Goal: Task Accomplishment & Management: Manage account settings

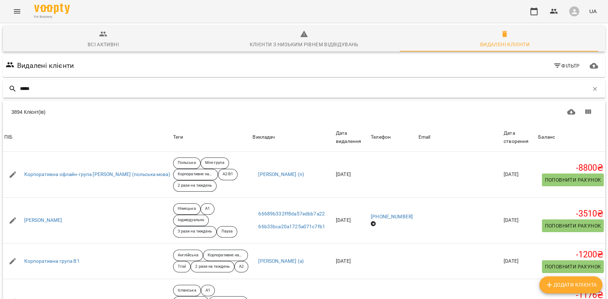
click at [118, 92] on input "*****" at bounding box center [304, 89] width 568 height 12
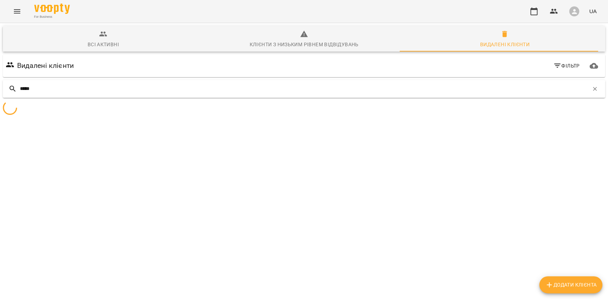
click at [118, 92] on input "*****" at bounding box center [304, 89] width 568 height 12
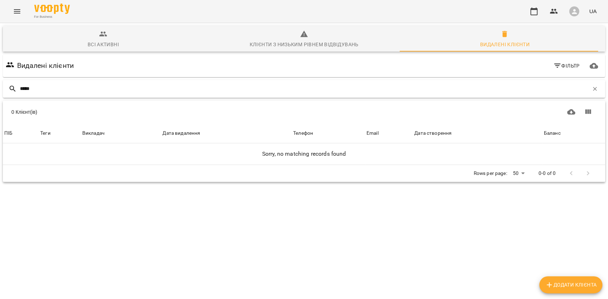
click at [118, 92] on input "*****" at bounding box center [304, 89] width 568 height 12
type input "******"
click at [159, 39] on span "Всі активні" at bounding box center [103, 39] width 192 height 19
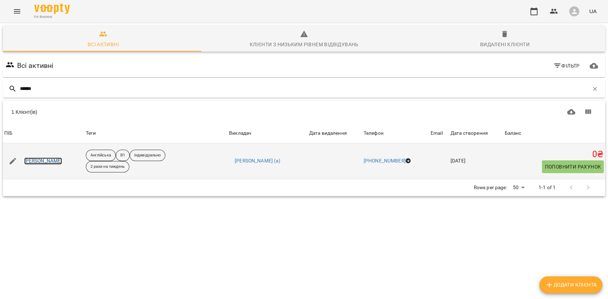
click at [44, 161] on link "Устілова Марія" at bounding box center [43, 161] width 38 height 7
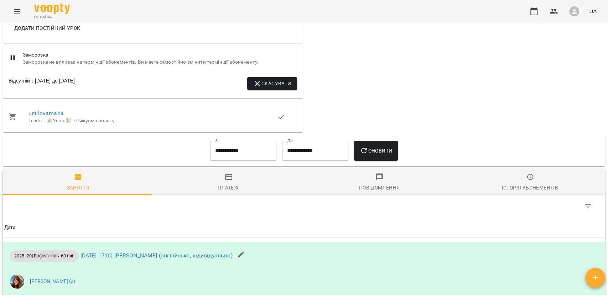
scroll to position [570, 0]
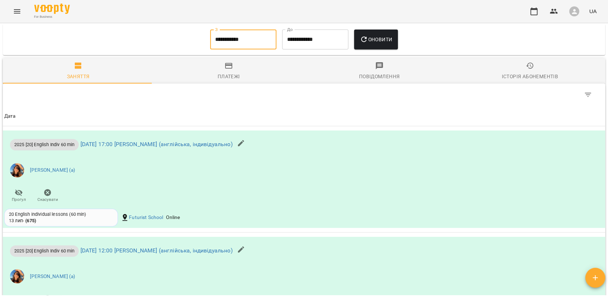
click at [217, 42] on input "**********" at bounding box center [243, 40] width 66 height 20
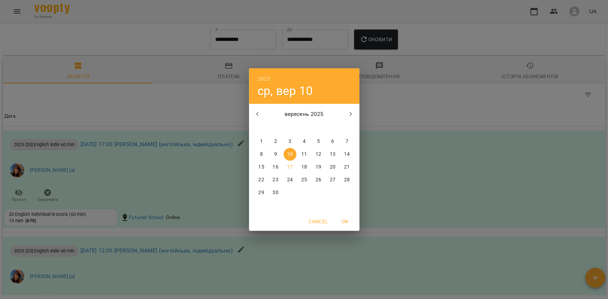
click at [261, 110] on icon "button" at bounding box center [257, 114] width 9 height 9
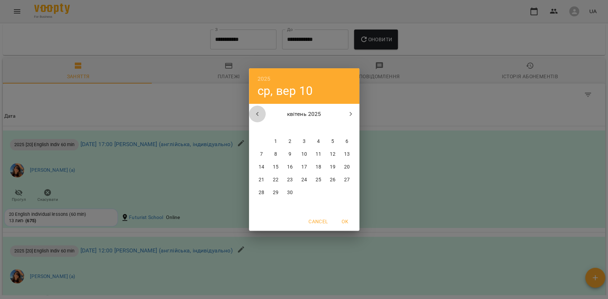
click at [261, 110] on icon "button" at bounding box center [257, 114] width 9 height 9
click at [261, 153] on p "3" at bounding box center [261, 154] width 3 height 7
type input "**********"
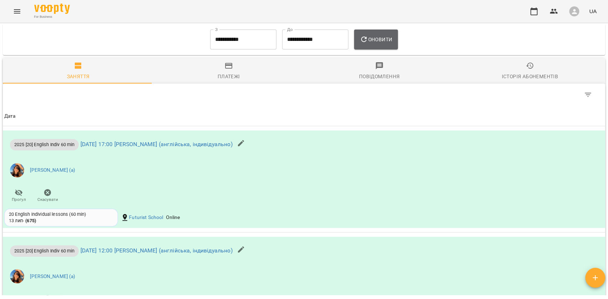
click at [373, 39] on span "Оновити" at bounding box center [376, 39] width 32 height 9
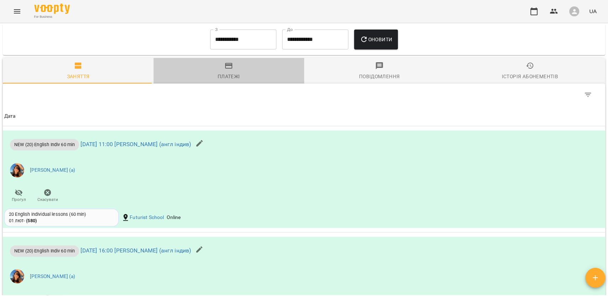
click at [237, 65] on span "Платежі" at bounding box center [229, 71] width 142 height 19
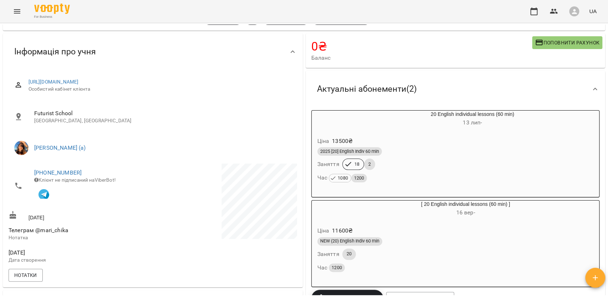
scroll to position [0, 0]
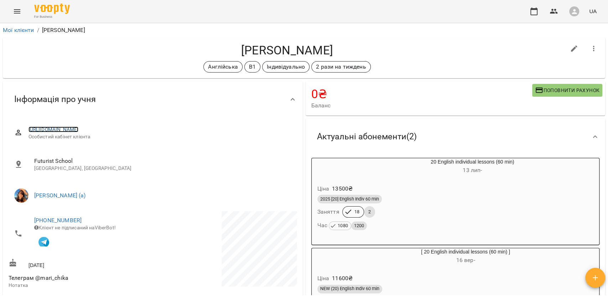
click at [79, 127] on link "https://www.voopty.com.ua/client/62987794485ca80008810224/6630f344d0bdb3e119096…" at bounding box center [53, 130] width 50 height 6
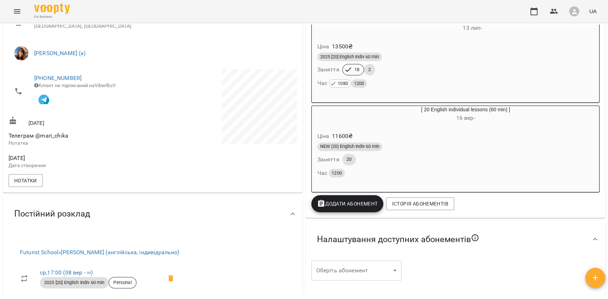
scroll to position [285, 0]
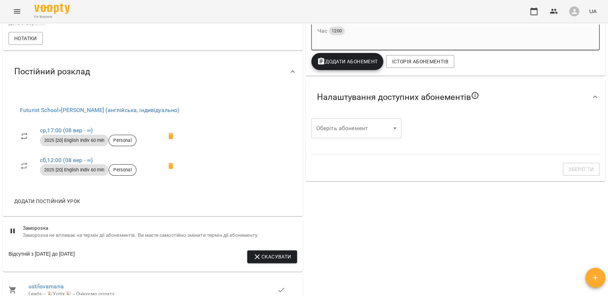
click at [353, 123] on body "For Business UA Мої клієнти / Устілова Марія Устілова Марія Англійська B1 Індив…" at bounding box center [304, 161] width 608 height 323
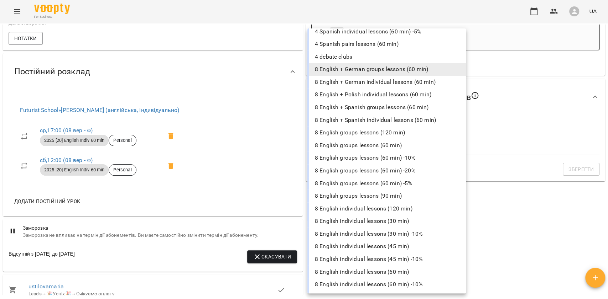
scroll to position [263, 0]
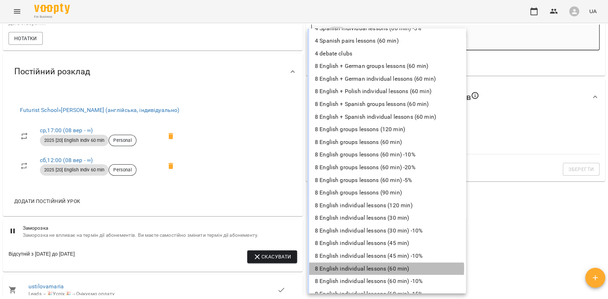
click at [385, 269] on li "8 English individual lessons (60 min)" at bounding box center [386, 269] width 158 height 13
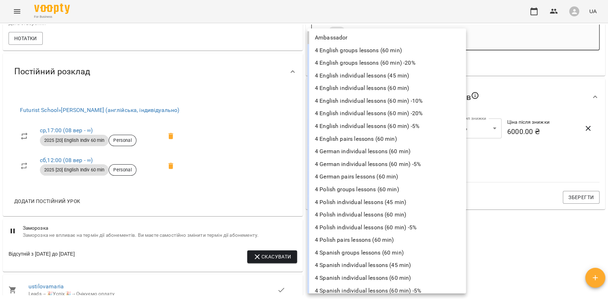
click at [376, 167] on body "For Business UA Мої клієнти / Устілова Марія Устілова Марія Англійська B1 Індив…" at bounding box center [304, 161] width 608 height 323
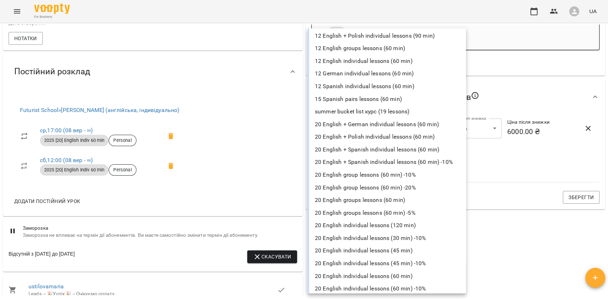
scroll to position [1494, 0]
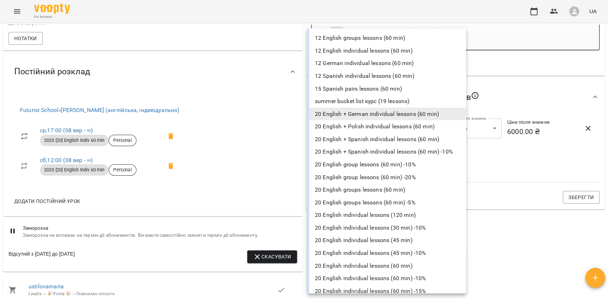
click at [405, 262] on li "20 English individual lessons (60 min)" at bounding box center [386, 266] width 158 height 13
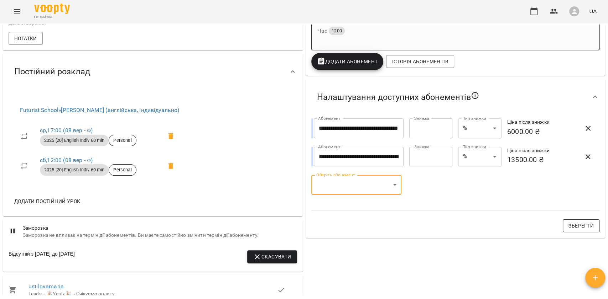
click at [575, 230] on span "Зберегти" at bounding box center [580, 226] width 25 height 9
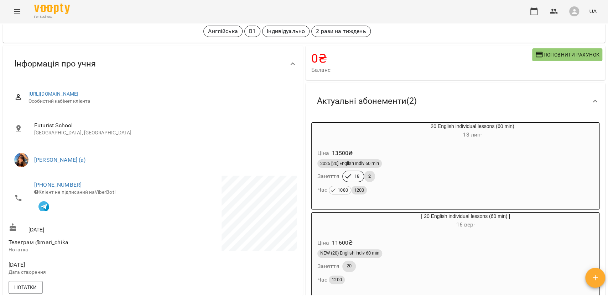
scroll to position [47, 0]
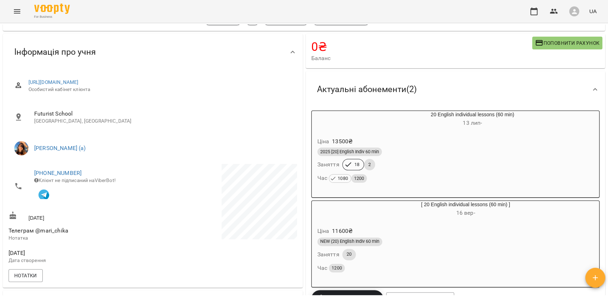
click at [438, 215] on h6 "16 вер -" at bounding box center [466, 213] width 240 height 10
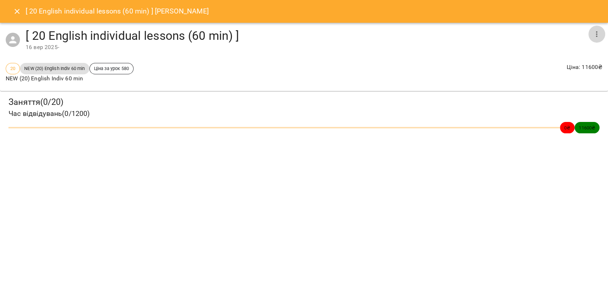
click at [598, 36] on icon "button" at bounding box center [596, 34] width 9 height 9
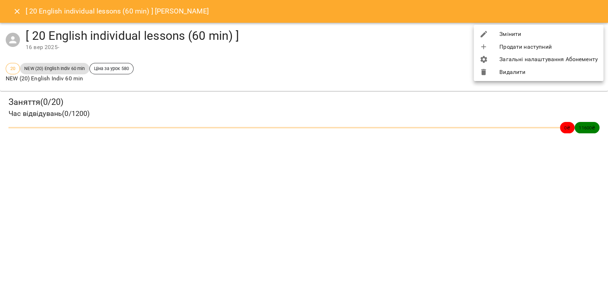
click at [522, 75] on li "Видалити" at bounding box center [538, 72] width 130 height 13
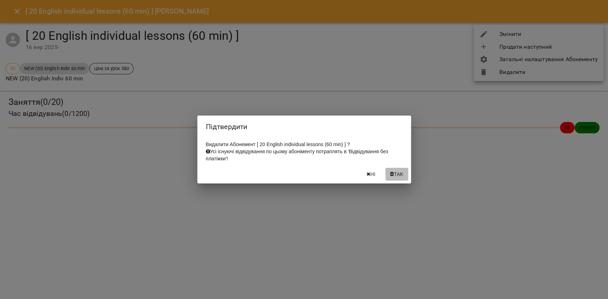
click at [398, 171] on button "Так" at bounding box center [396, 174] width 23 height 13
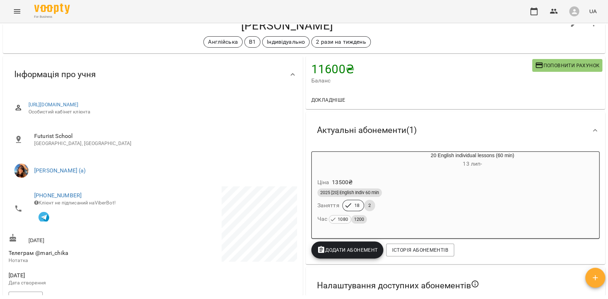
scroll to position [0, 0]
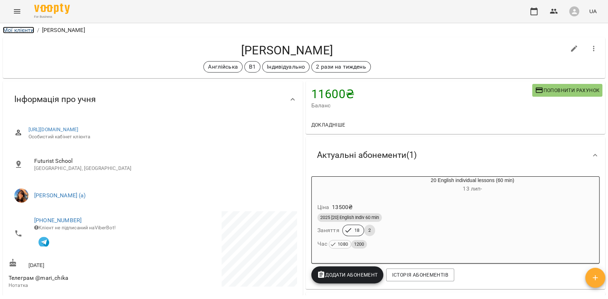
click at [29, 30] on link "Мої клієнти" at bounding box center [18, 30] width 31 height 7
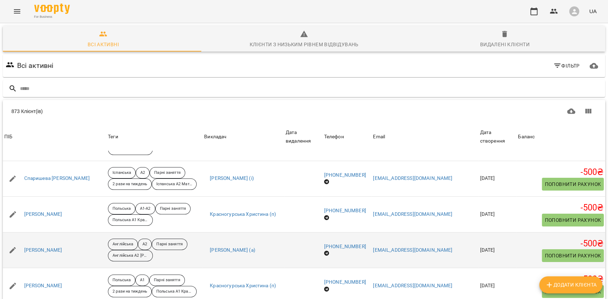
scroll to position [31, 0]
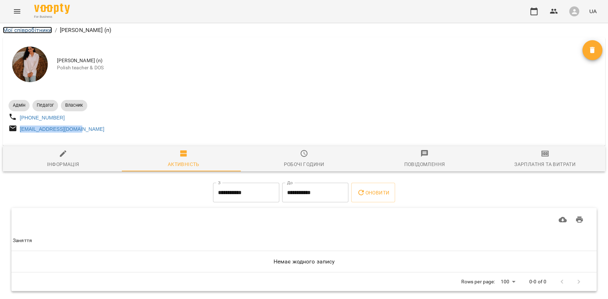
drag, startPoint x: 36, startPoint y: 29, endPoint x: 42, endPoint y: 22, distance: 8.8
click at [36, 29] on link "Мої співробітники" at bounding box center [27, 30] width 49 height 7
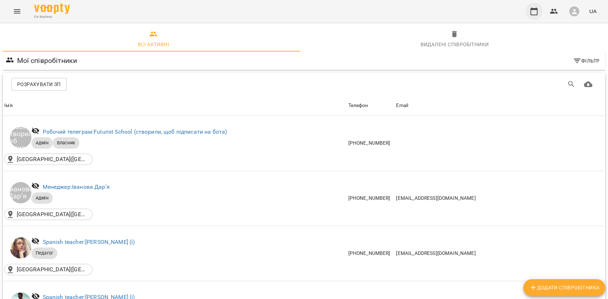
click at [537, 12] on icon "button" at bounding box center [533, 11] width 7 height 8
click at [21, 7] on button "Menu" at bounding box center [17, 11] width 17 height 17
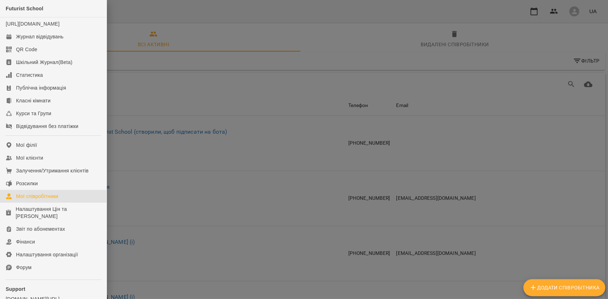
click at [205, 90] on div at bounding box center [304, 149] width 608 height 299
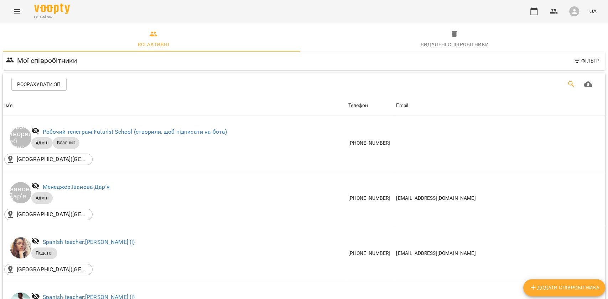
click at [562, 84] on button "Пошук" at bounding box center [570, 84] width 17 height 17
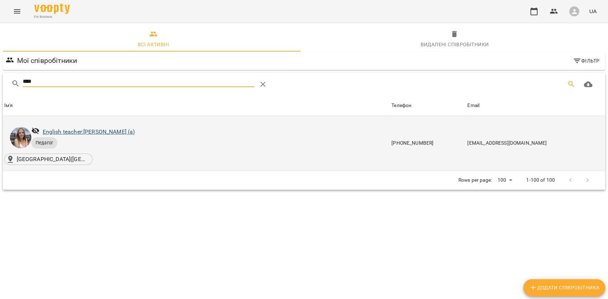
type input "****"
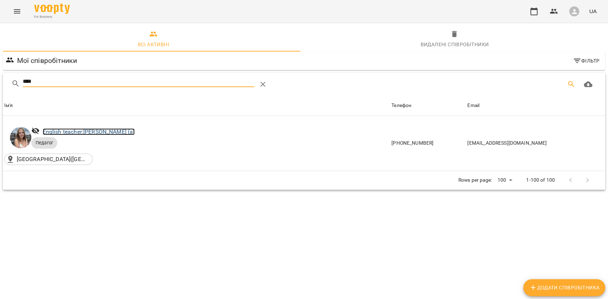
click at [135, 130] on link "English teacher: [PERSON_NAME] (а)" at bounding box center [89, 132] width 92 height 7
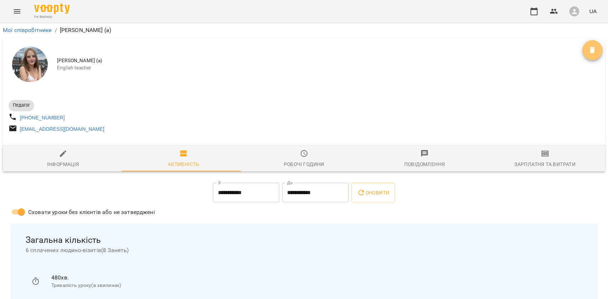
click at [586, 59] on button "Видалити" at bounding box center [592, 50] width 20 height 20
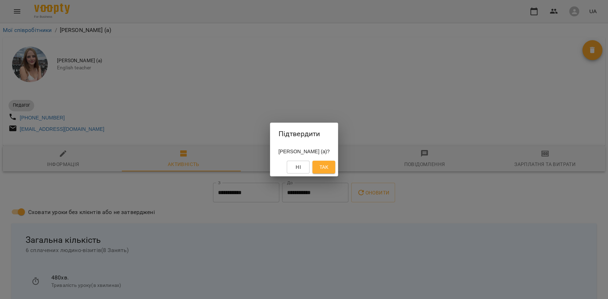
click at [335, 164] on button "Так" at bounding box center [323, 167] width 23 height 13
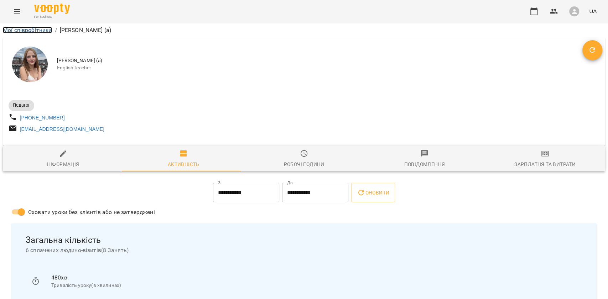
click at [31, 32] on link "Мої співробітники" at bounding box center [27, 30] width 49 height 7
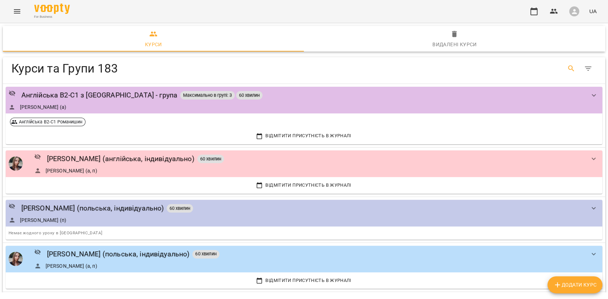
click at [562, 70] on button "Search" at bounding box center [570, 68] width 17 height 17
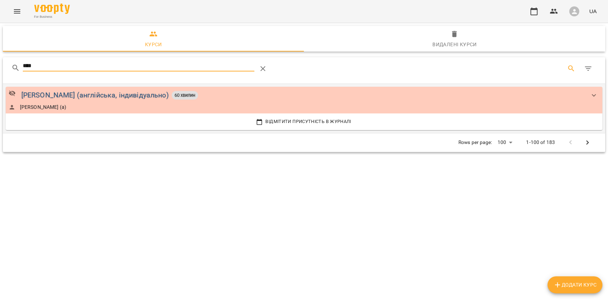
type input "****"
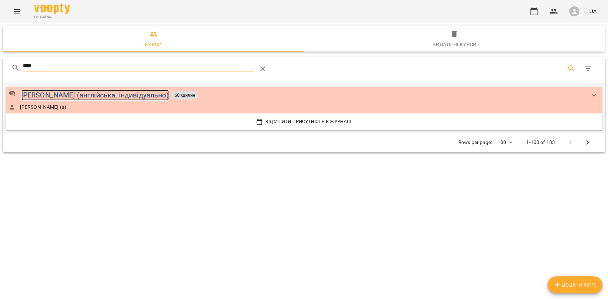
click at [141, 95] on div "Нінова Ольга (англійська, індивідуально)" at bounding box center [94, 95] width 147 height 11
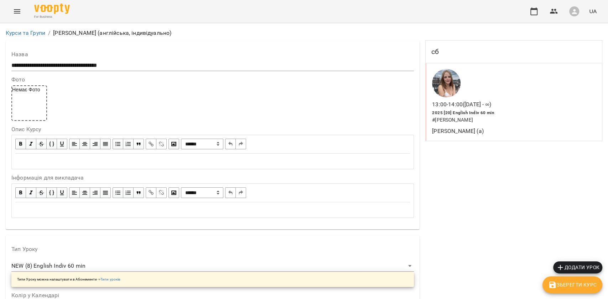
scroll to position [635, 0]
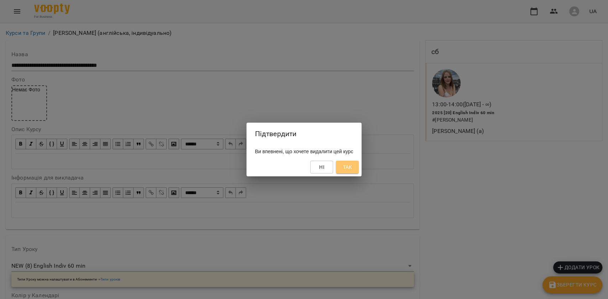
click at [352, 165] on span "Так" at bounding box center [346, 167] width 9 height 9
